Goal: Task Accomplishment & Management: Manage account settings

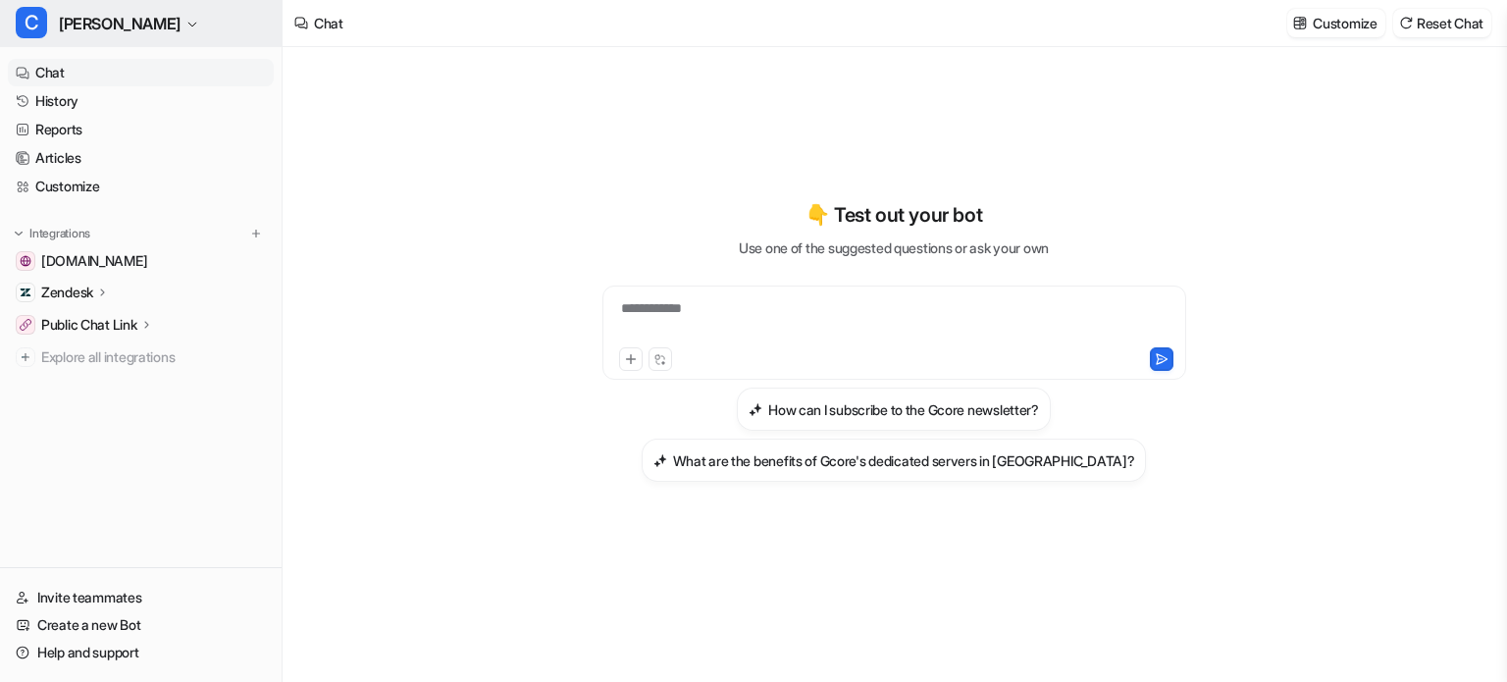
click at [80, 26] on span "[PERSON_NAME]" at bounding box center [120, 23] width 122 height 27
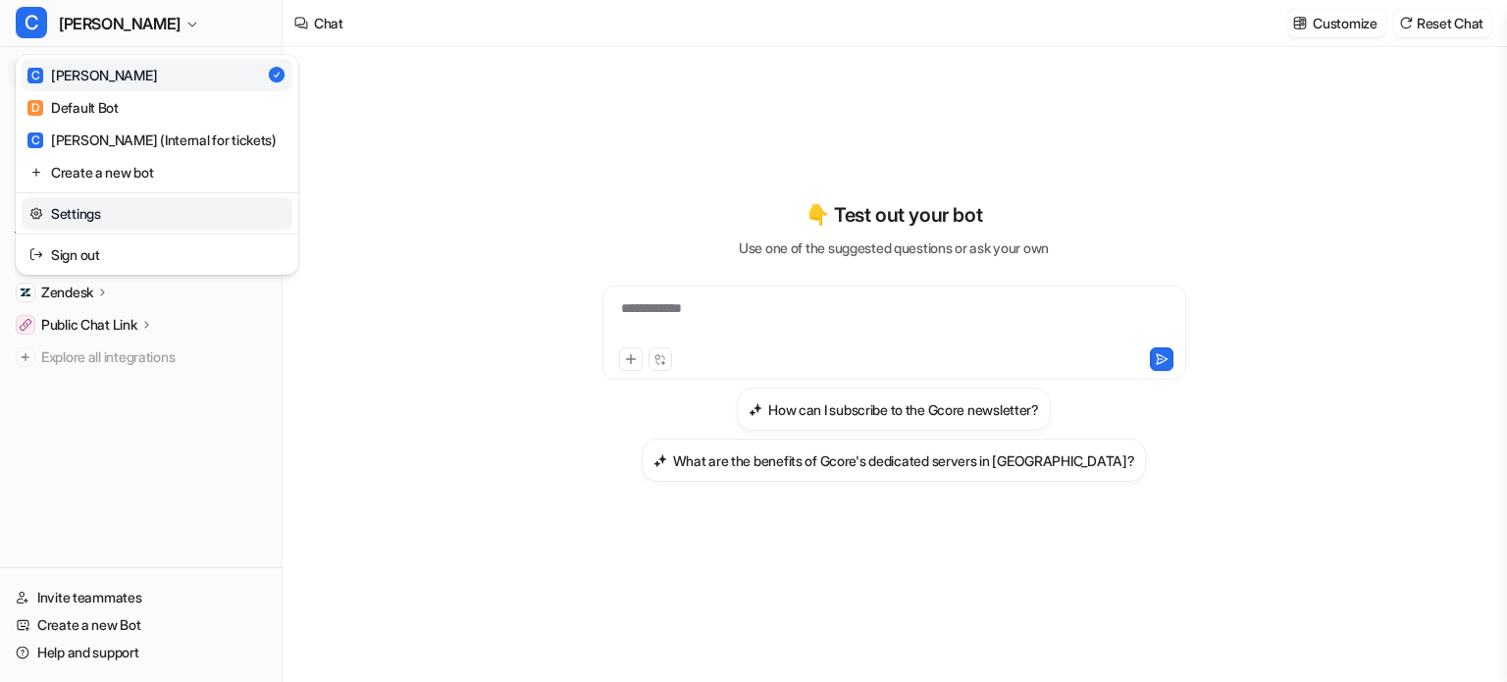
click at [95, 206] on link "Settings" at bounding box center [157, 213] width 271 height 32
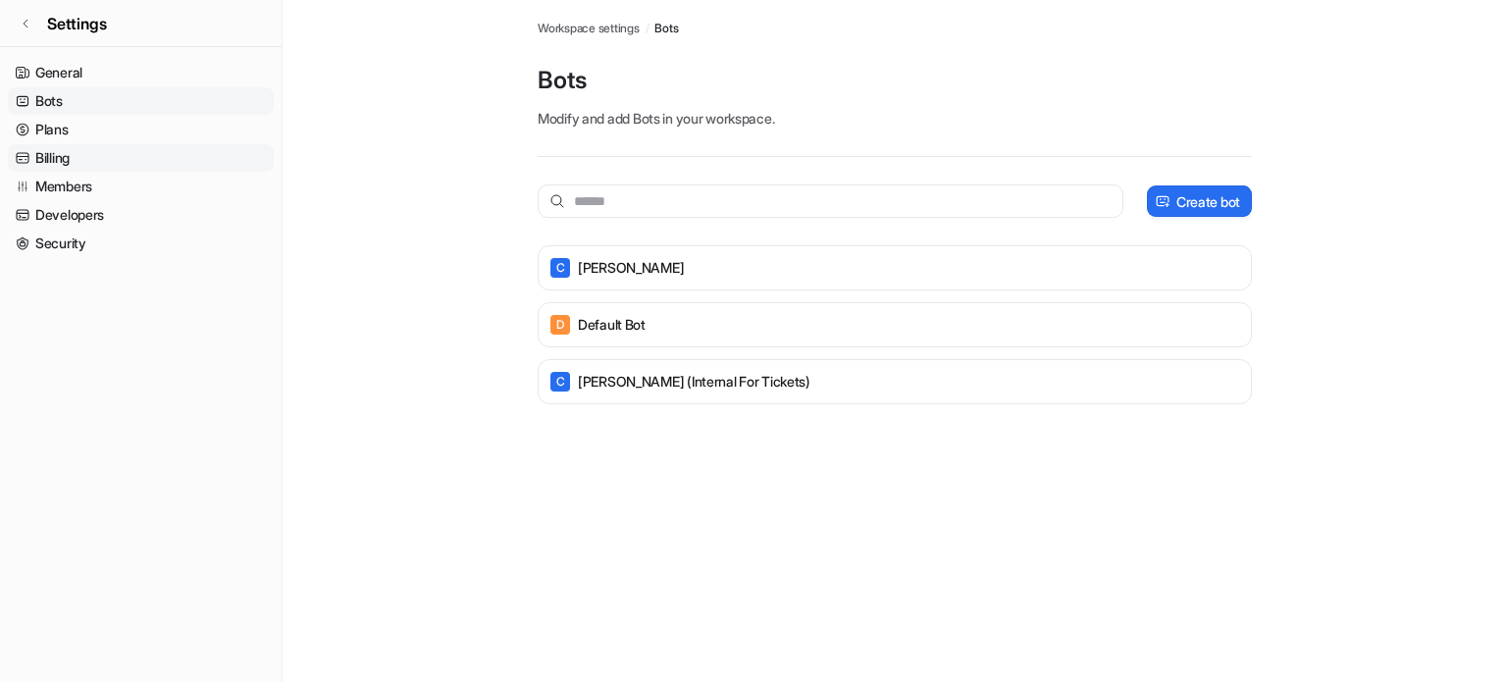
click at [153, 160] on link "Billing" at bounding box center [141, 157] width 266 height 27
